Goal: Task Accomplishment & Management: Use online tool/utility

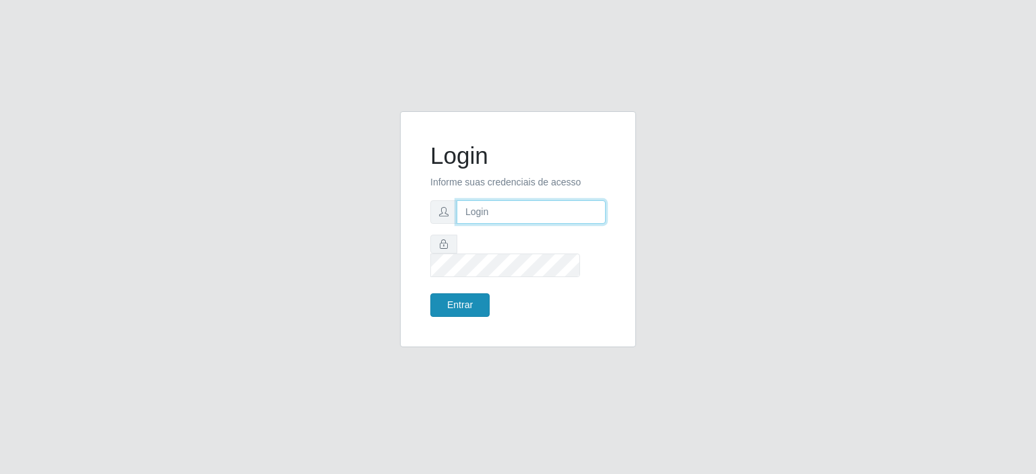
type input "[EMAIL_ADDRESS][DOMAIN_NAME]"
click at [457, 293] on button "Entrar" at bounding box center [459, 305] width 59 height 24
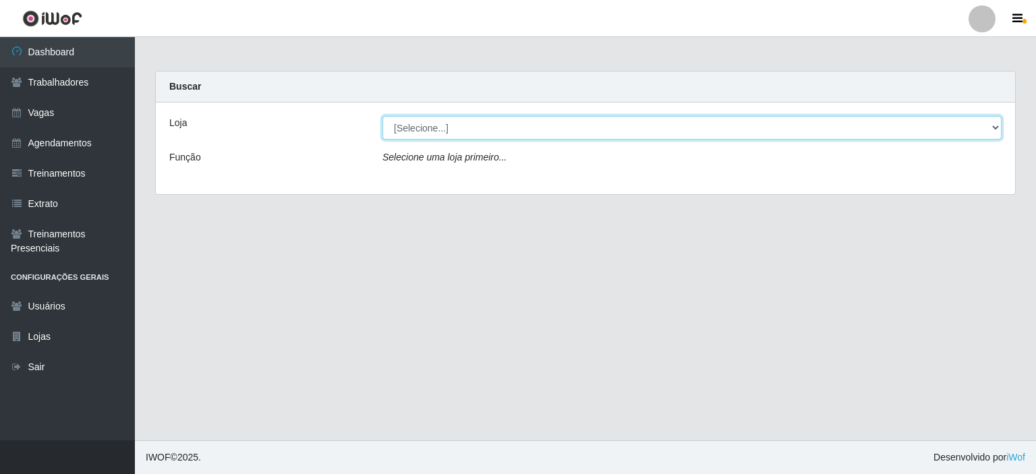
click at [410, 130] on select "[Selecione...] Preço Bom Supermercado" at bounding box center [691, 128] width 619 height 24
select select "387"
click at [382, 116] on select "[Selecione...] Preço Bom Supermercado" at bounding box center [691, 128] width 619 height 24
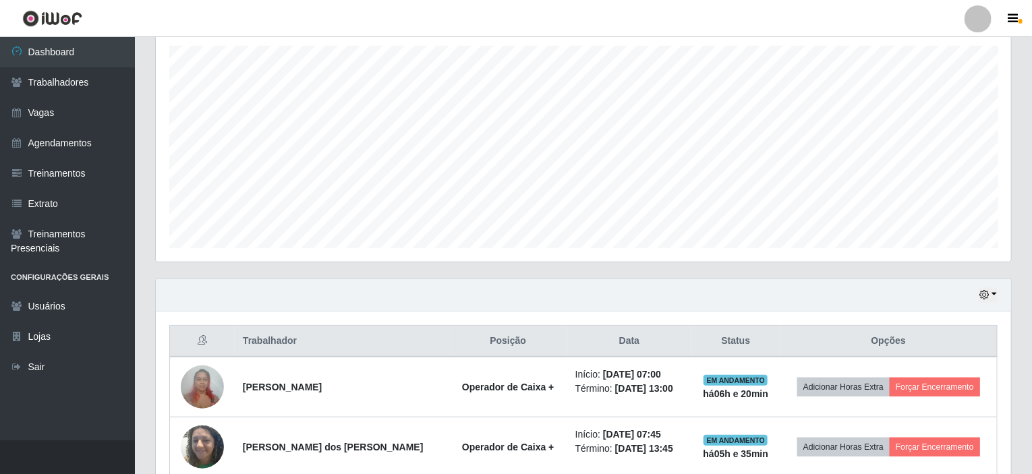
scroll to position [359, 0]
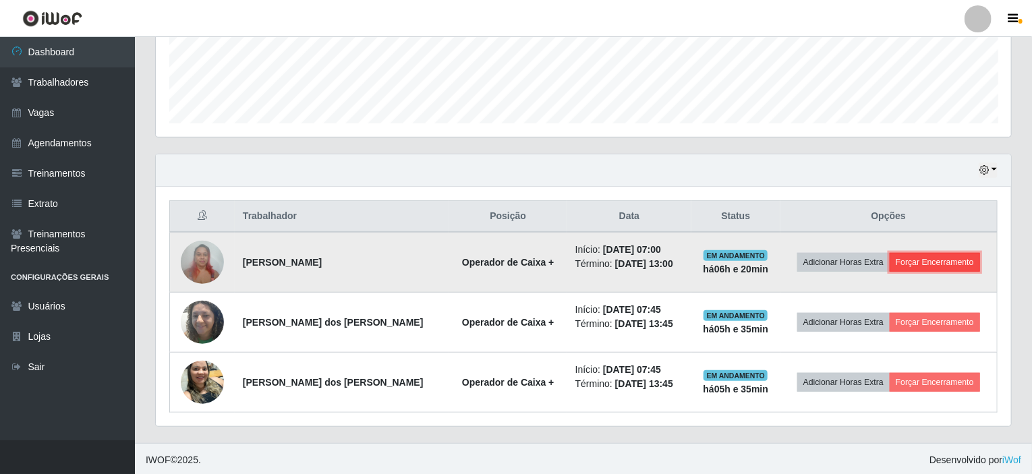
click at [936, 260] on button "Forçar Encerramento" at bounding box center [935, 262] width 90 height 19
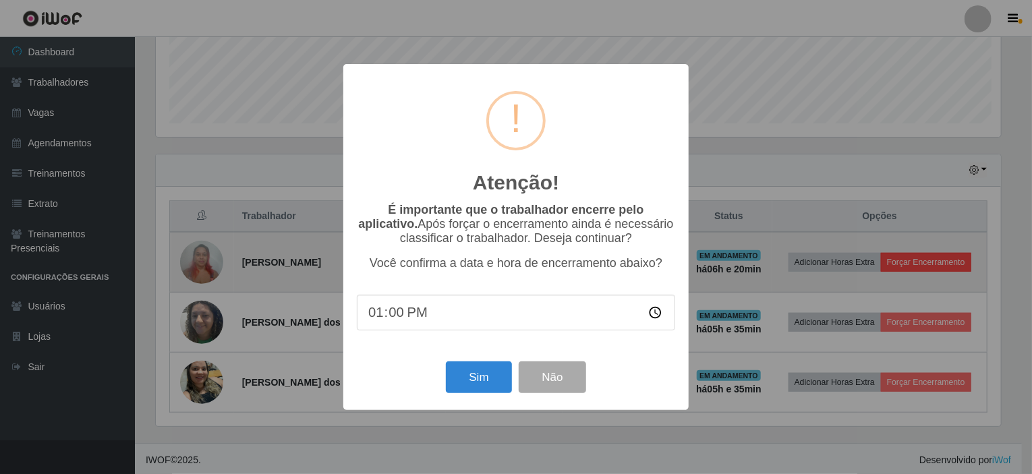
scroll to position [280, 850]
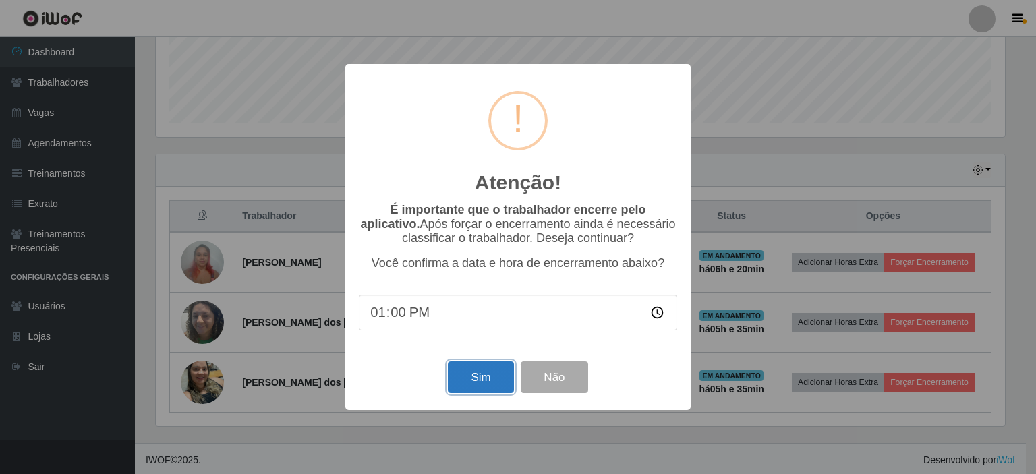
click at [483, 385] on button "Sim" at bounding box center [480, 378] width 65 height 32
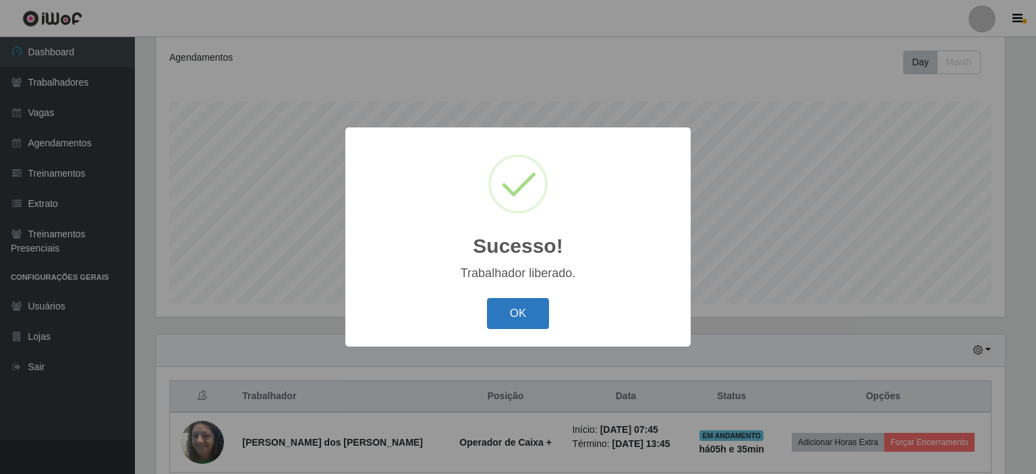
click at [504, 306] on button "OK" at bounding box center [518, 314] width 63 height 32
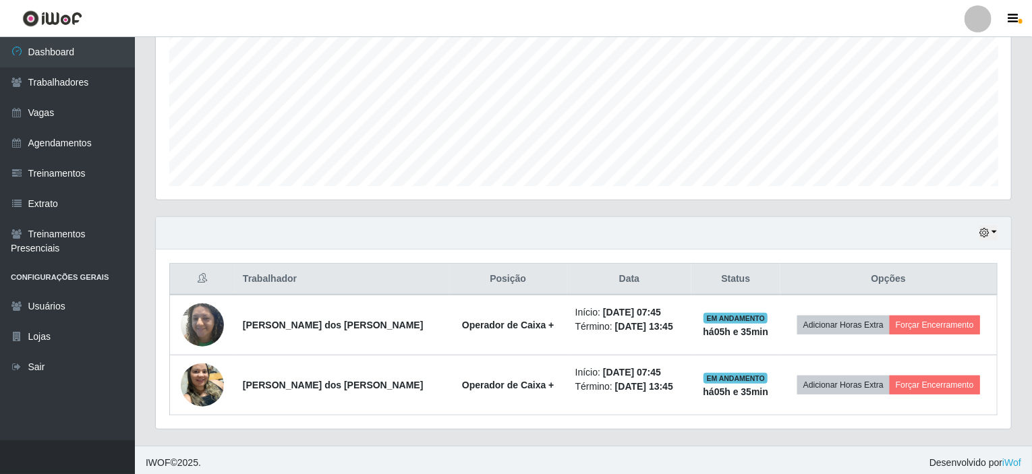
scroll to position [299, 0]
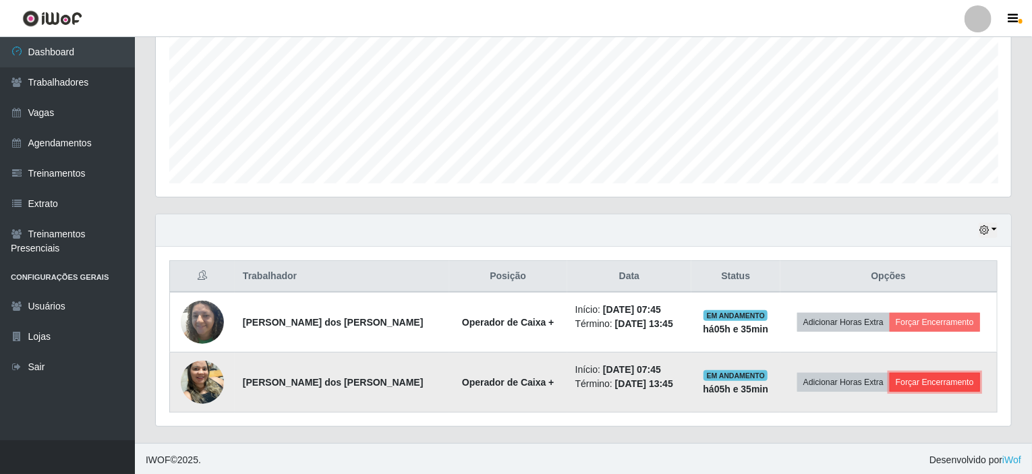
click at [926, 378] on button "Forçar Encerramento" at bounding box center [935, 382] width 90 height 19
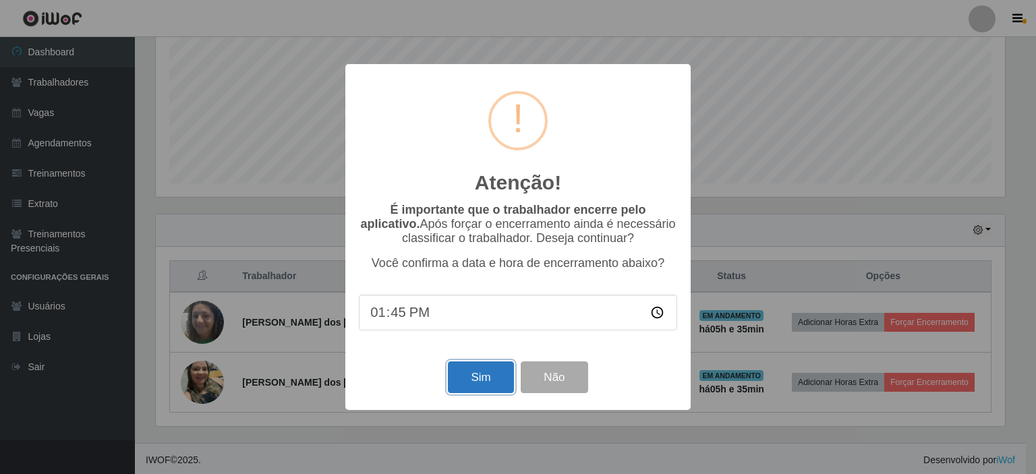
click at [470, 387] on button "Sim" at bounding box center [480, 378] width 65 height 32
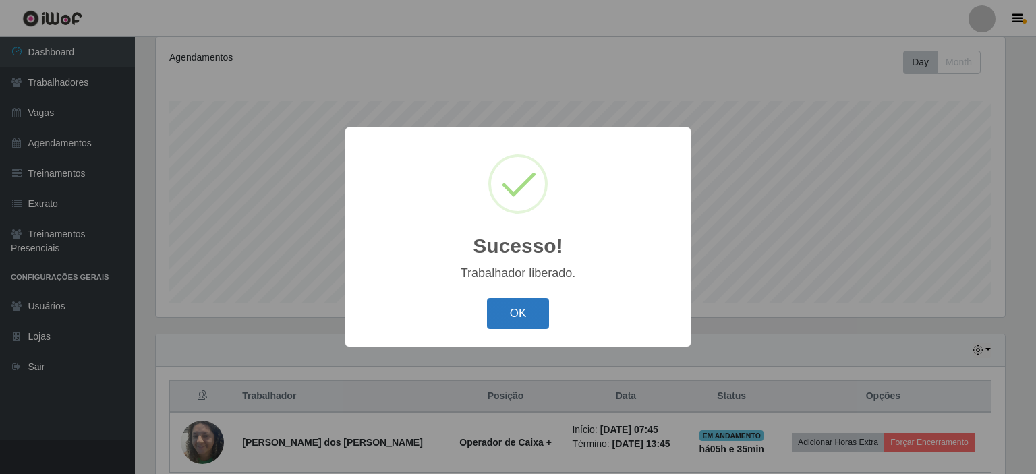
click at [525, 322] on button "OK" at bounding box center [518, 314] width 63 height 32
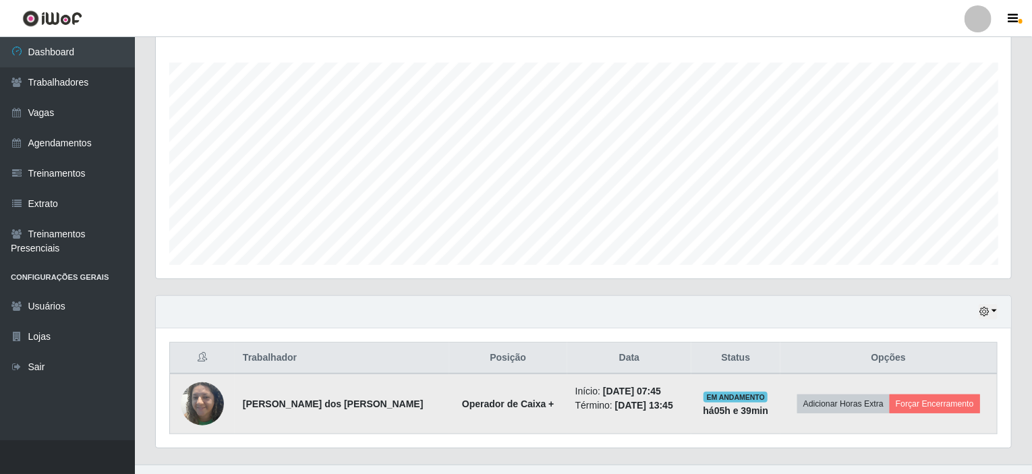
scroll to position [239, 0]
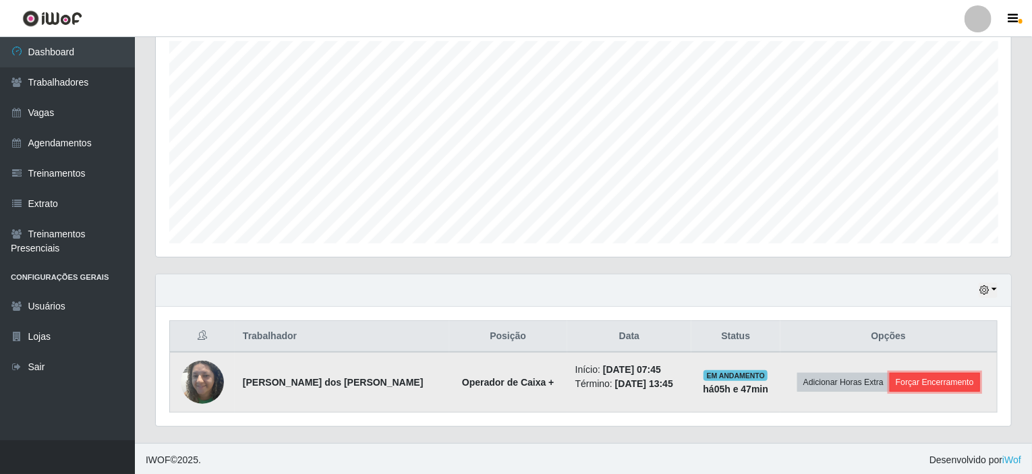
click at [932, 382] on button "Forçar Encerramento" at bounding box center [935, 382] width 90 height 19
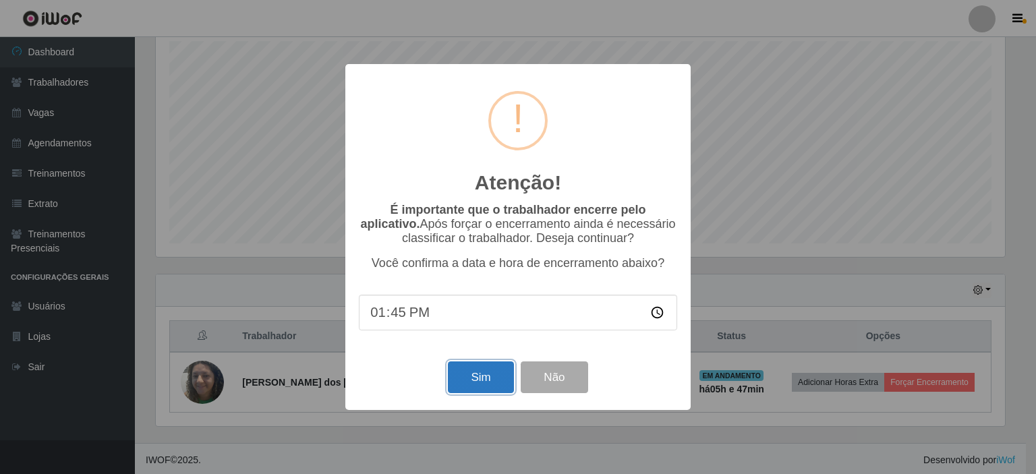
click at [490, 378] on button "Sim" at bounding box center [480, 378] width 65 height 32
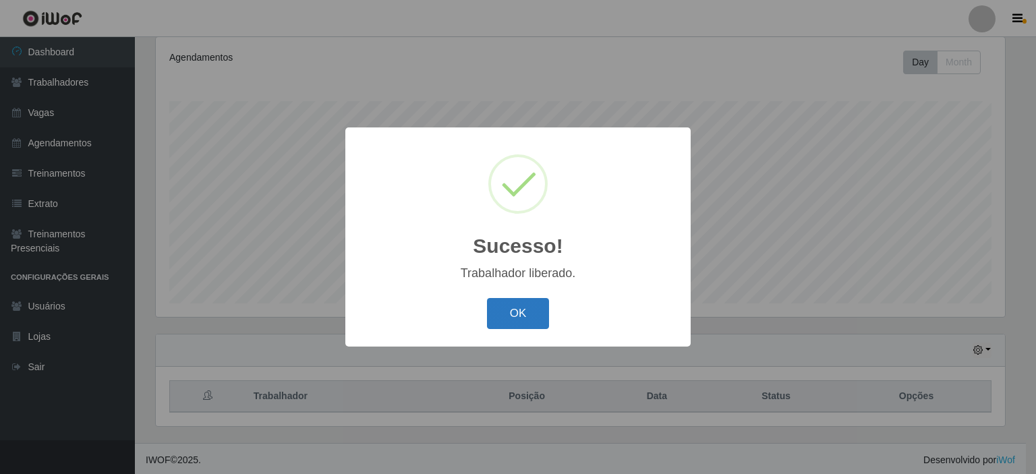
click at [506, 317] on button "OK" at bounding box center [518, 314] width 63 height 32
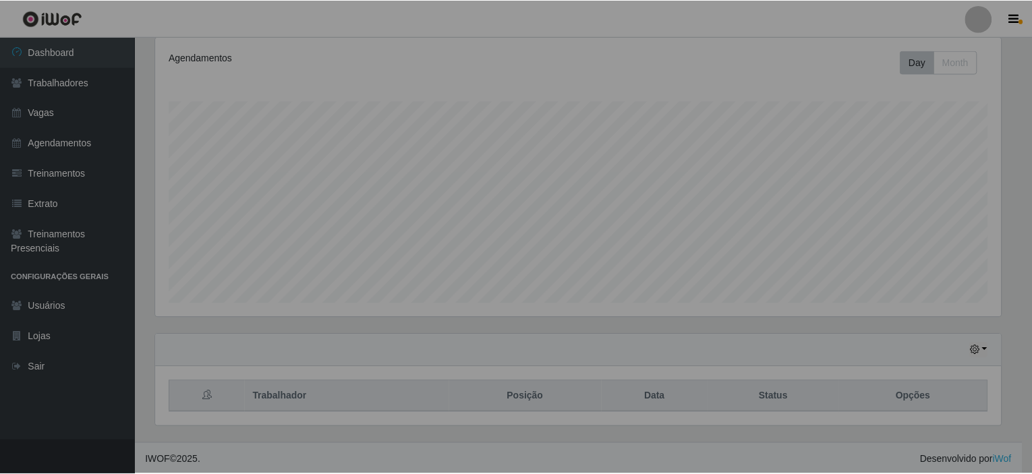
scroll to position [280, 855]
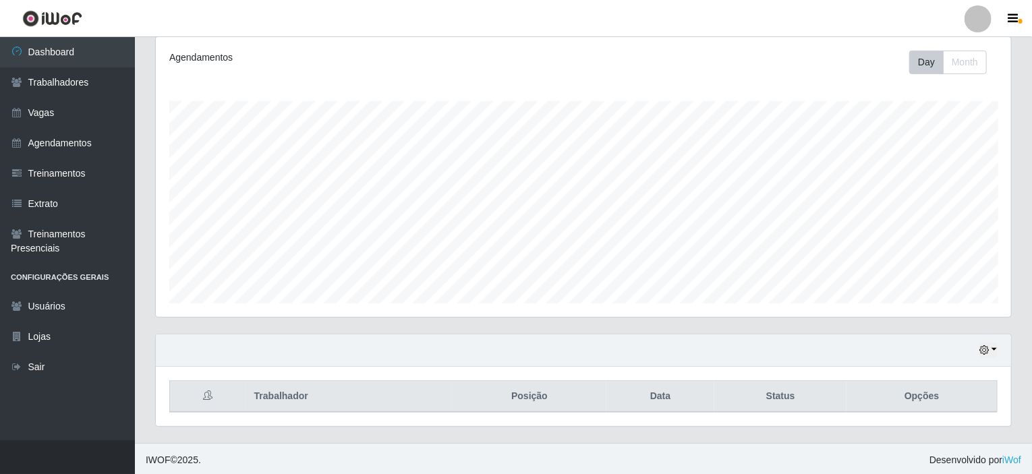
click at [764, 90] on div "Agendamentos Day Month 21/07 Agendamentos 6" at bounding box center [583, 177] width 855 height 280
